Goal: Transaction & Acquisition: Purchase product/service

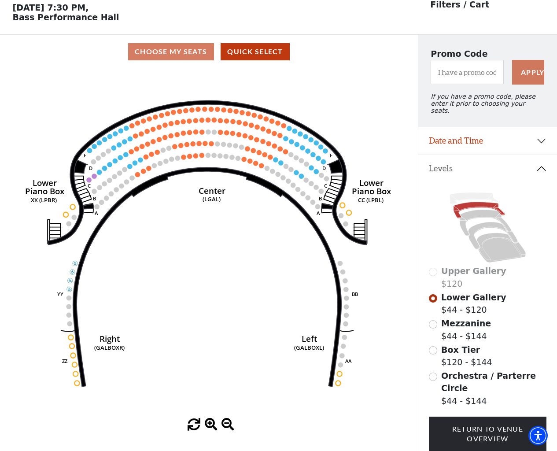
scroll to position [41, 0]
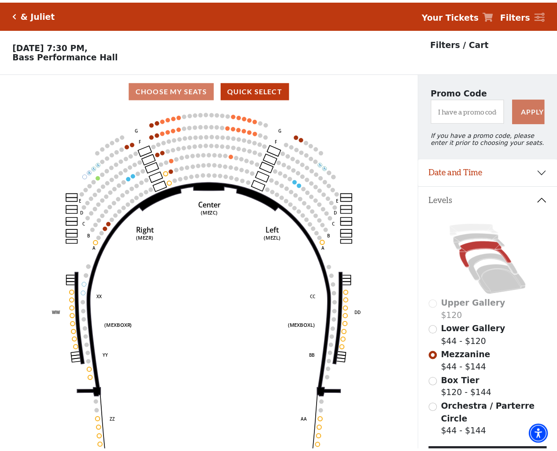
scroll to position [41, 0]
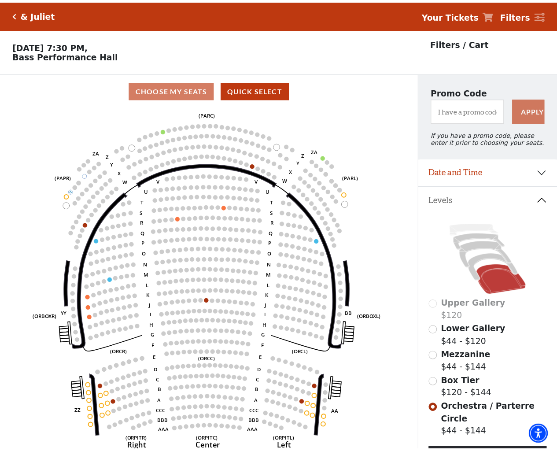
scroll to position [41, 0]
